Goal: Task Accomplishment & Management: Complete application form

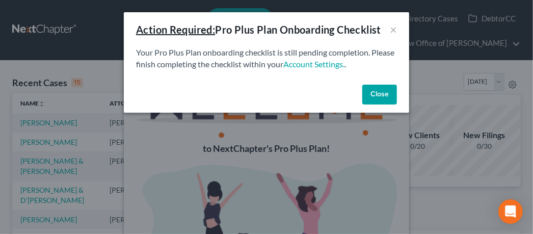
click at [384, 96] on button "Close" at bounding box center [379, 95] width 35 height 20
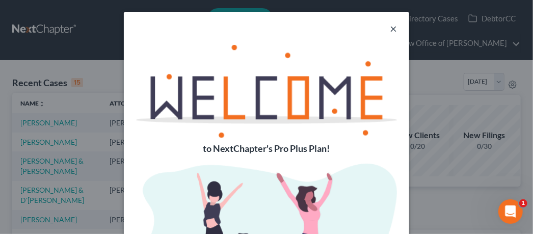
click at [391, 30] on button "×" at bounding box center [393, 28] width 7 height 12
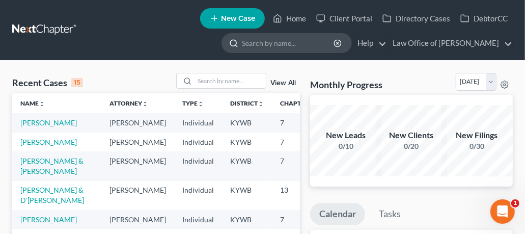
click at [302, 45] on input "search" at bounding box center [288, 43] width 93 height 19
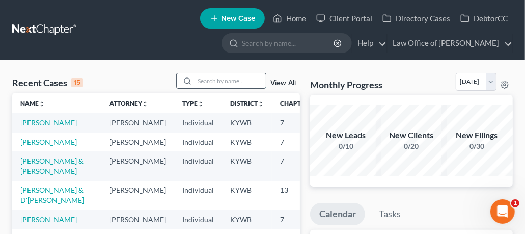
click at [242, 80] on input "search" at bounding box center [230, 80] width 71 height 15
click at [293, 83] on link "View All" at bounding box center [283, 82] width 25 height 7
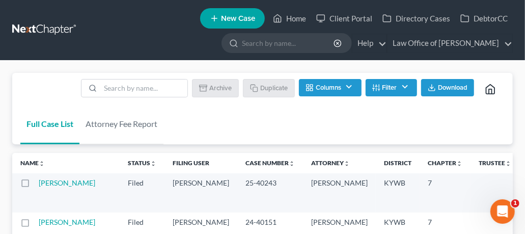
click at [398, 85] on button "Filter" at bounding box center [391, 87] width 51 height 17
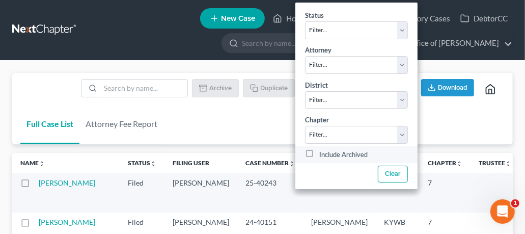
click at [319, 152] on label "Include Archived" at bounding box center [343, 154] width 48 height 12
click at [324, 152] on input "Include Archived" at bounding box center [327, 151] width 7 height 7
checkbox input "true"
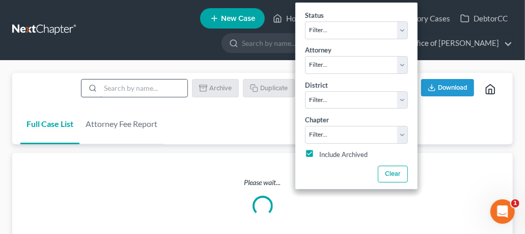
click at [141, 89] on input "search" at bounding box center [143, 87] width 87 height 17
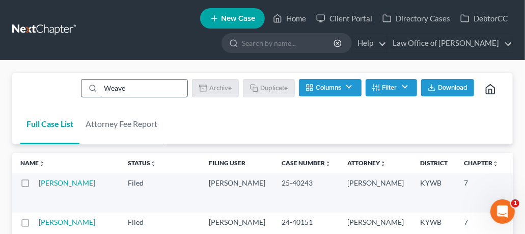
type input "[PERSON_NAME]"
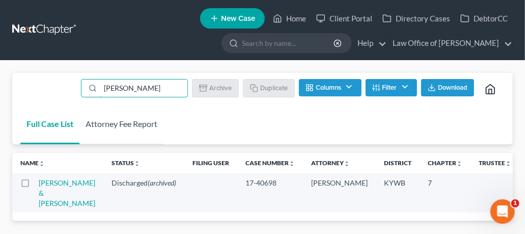
scroll to position [43, 0]
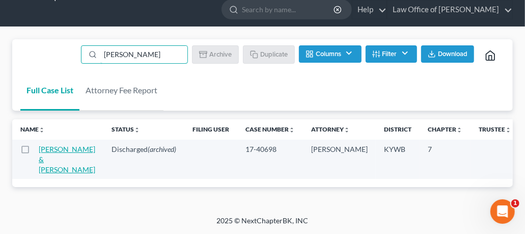
click at [51, 149] on link "[PERSON_NAME] & [PERSON_NAME]" at bounding box center [67, 159] width 57 height 29
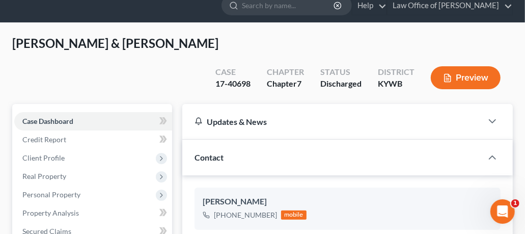
scroll to position [51, 0]
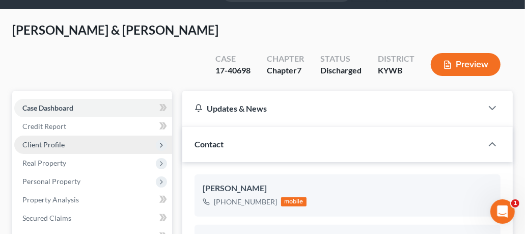
click at [51, 140] on span "Client Profile" at bounding box center [43, 144] width 42 height 9
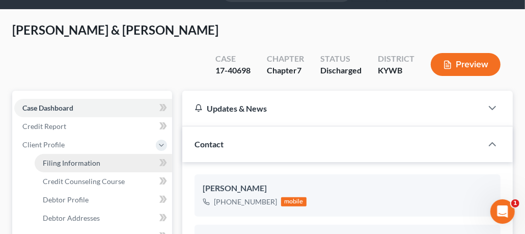
click at [81, 158] on span "Filing Information" at bounding box center [72, 162] width 58 height 9
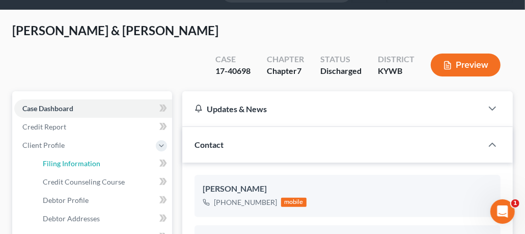
select select "1"
select select "0"
select select "33"
select select "0"
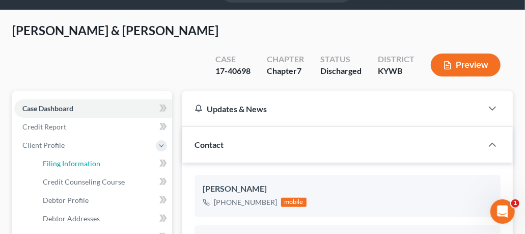
select select "0"
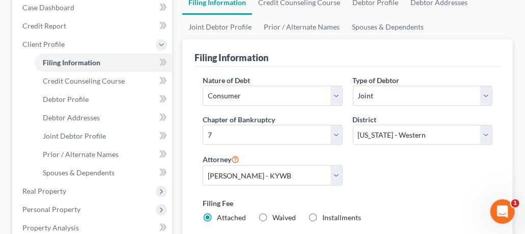
scroll to position [255, 0]
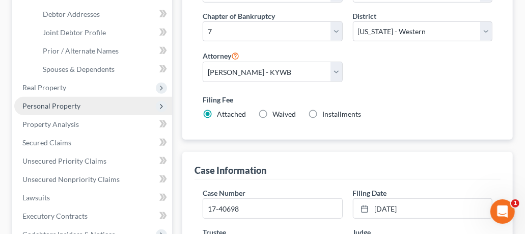
click at [82, 97] on span "Personal Property" at bounding box center [93, 106] width 158 height 18
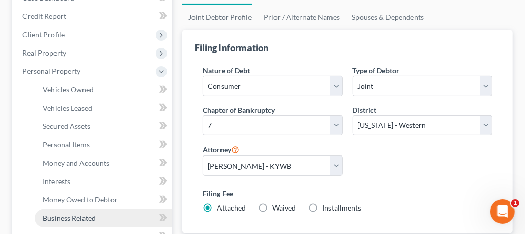
scroll to position [153, 0]
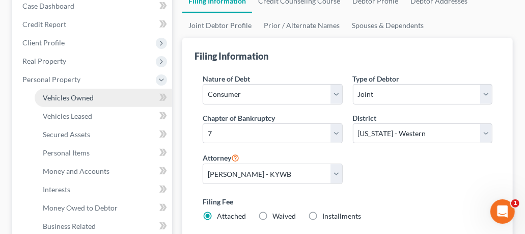
click at [86, 93] on span "Vehicles Owned" at bounding box center [68, 97] width 51 height 9
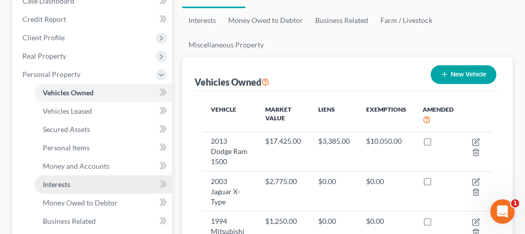
scroll to position [102, 0]
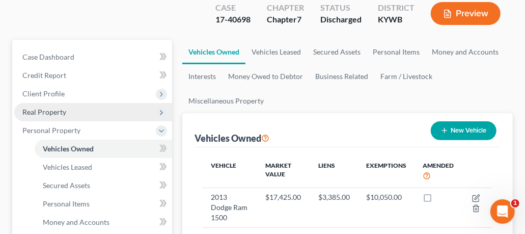
click at [81, 103] on span "Real Property" at bounding box center [93, 112] width 158 height 18
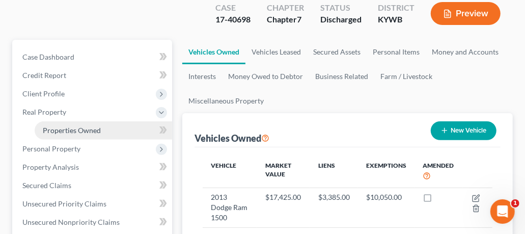
click at [85, 126] on span "Properties Owned" at bounding box center [72, 130] width 58 height 9
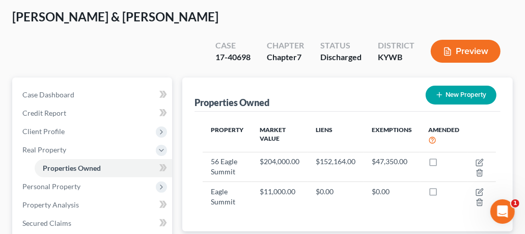
scroll to position [102, 0]
